Goal: Transaction & Acquisition: Book appointment/travel/reservation

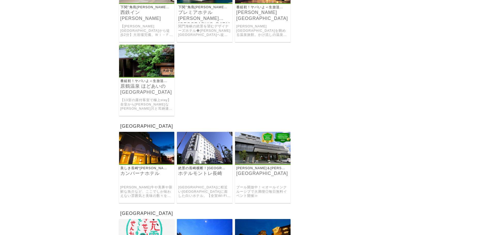
scroll to position [4826, 0]
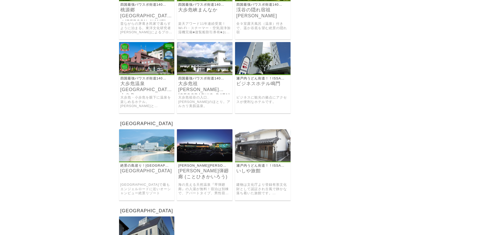
scroll to position [4258, 0]
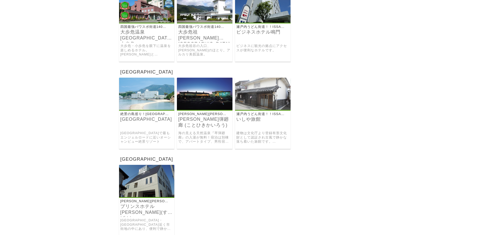
scroll to position [4310, 0]
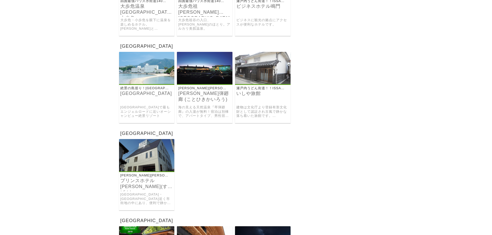
click at [149, 3] on p "四国最強パワスポ街道140キロ！SP" at bounding box center [145, 1] width 52 height 4
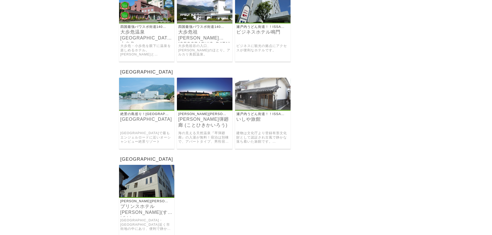
scroll to position [4258, 0]
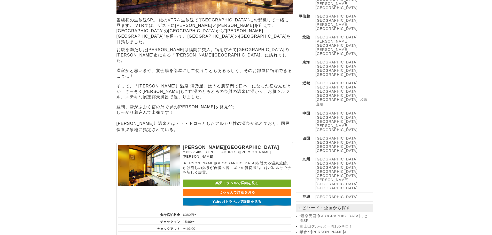
scroll to position [206, 0]
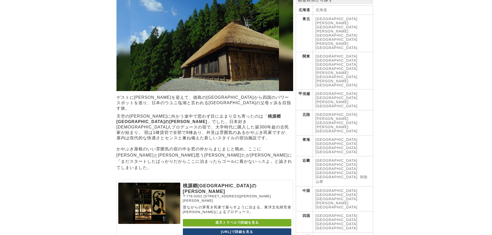
scroll to position [155, 0]
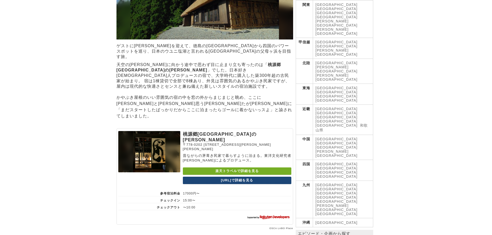
click at [242, 177] on link "一休.comで詳細を見る" at bounding box center [237, 180] width 108 height 7
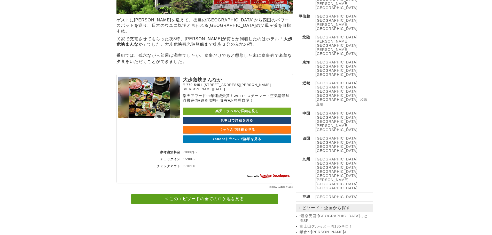
scroll to position [206, 0]
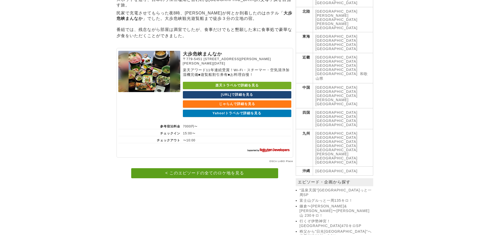
click at [209, 91] on link "一休.comで詳細を見る" at bounding box center [237, 94] width 108 height 7
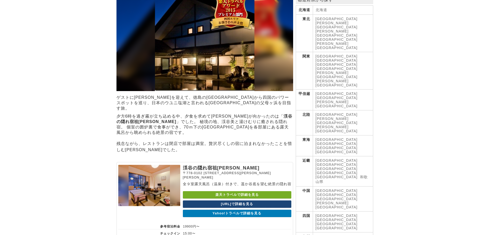
scroll to position [181, 0]
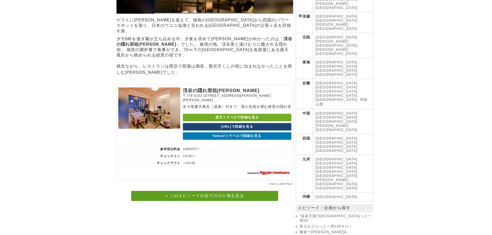
click at [249, 123] on link "一休.comで詳細を見る" at bounding box center [237, 126] width 108 height 7
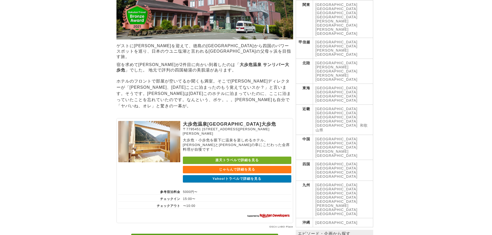
scroll to position [181, 0]
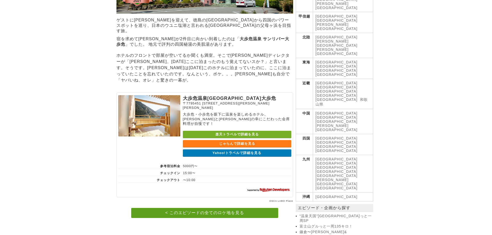
click at [242, 131] on link "楽天トラベルで詳細を見る" at bounding box center [237, 134] width 108 height 7
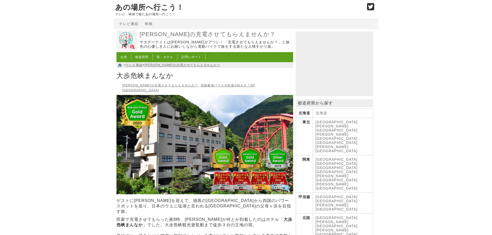
scroll to position [129, 0]
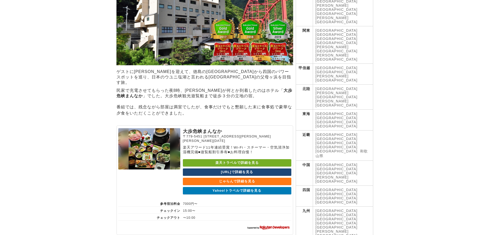
click at [233, 159] on link "楽天トラベルで詳細を見る" at bounding box center [237, 162] width 108 height 7
drag, startPoint x: 59, startPoint y: 81, endPoint x: 63, endPoint y: 71, distance: 10.4
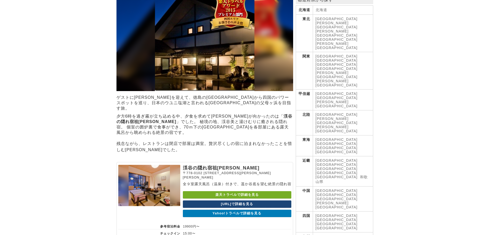
scroll to position [181, 0]
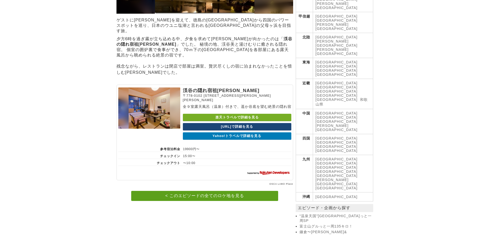
click at [240, 114] on link "楽天トラベルで詳細を見る" at bounding box center [237, 117] width 108 height 7
